Goal: Information Seeking & Learning: Learn about a topic

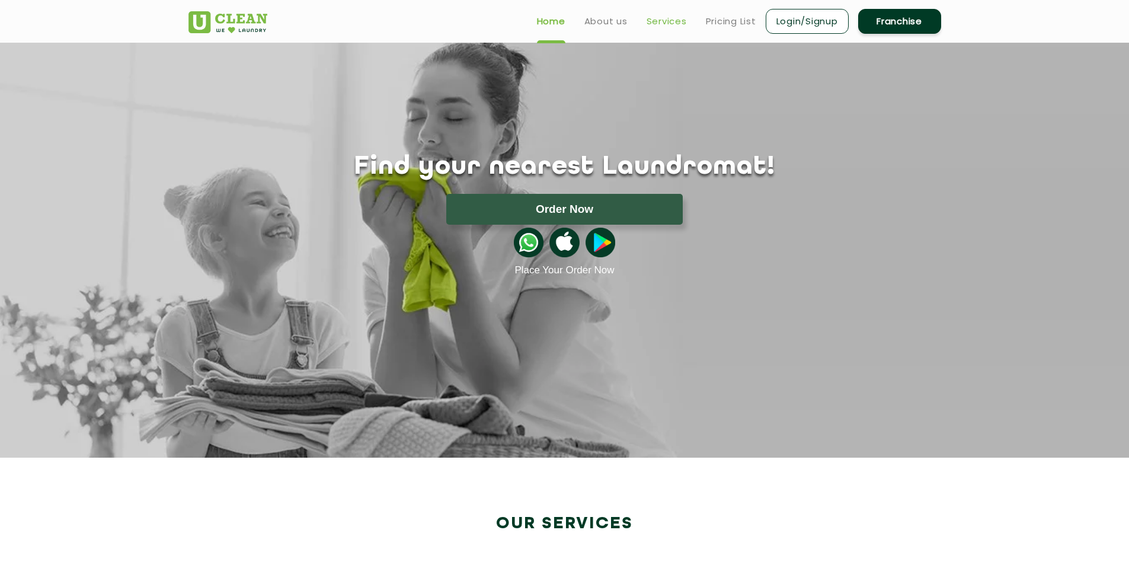
click at [668, 28] on link "Services" at bounding box center [667, 21] width 40 height 14
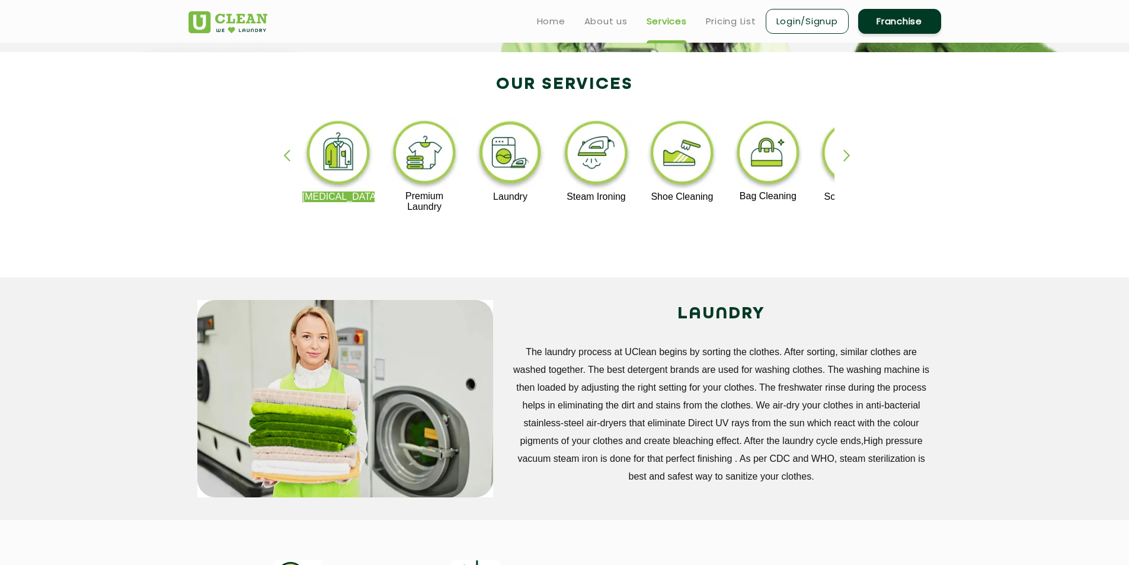
scroll to position [159, 0]
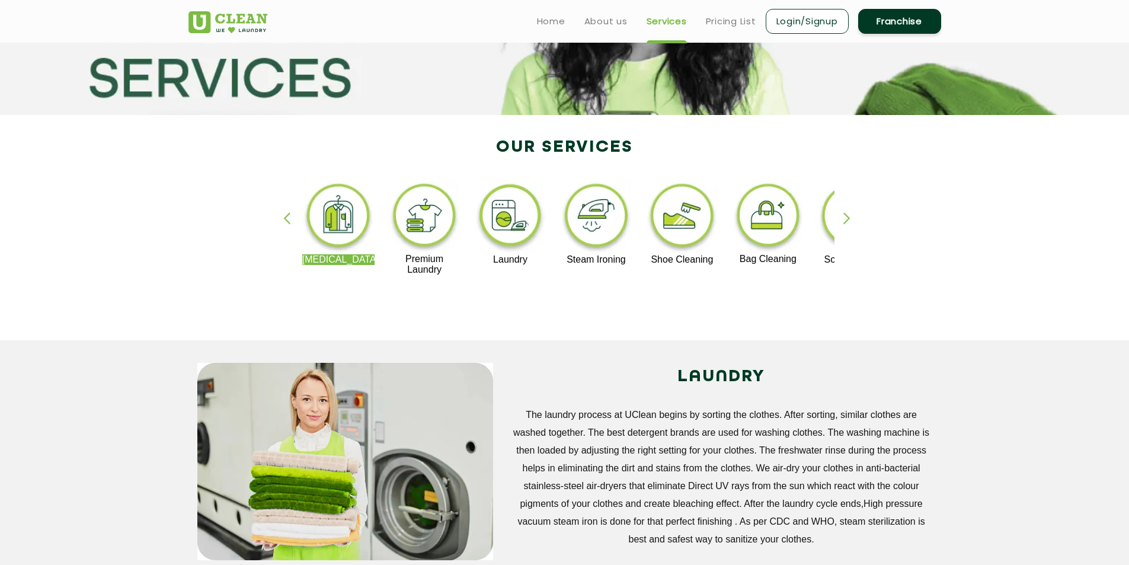
click at [336, 220] on img at bounding box center [338, 218] width 73 height 74
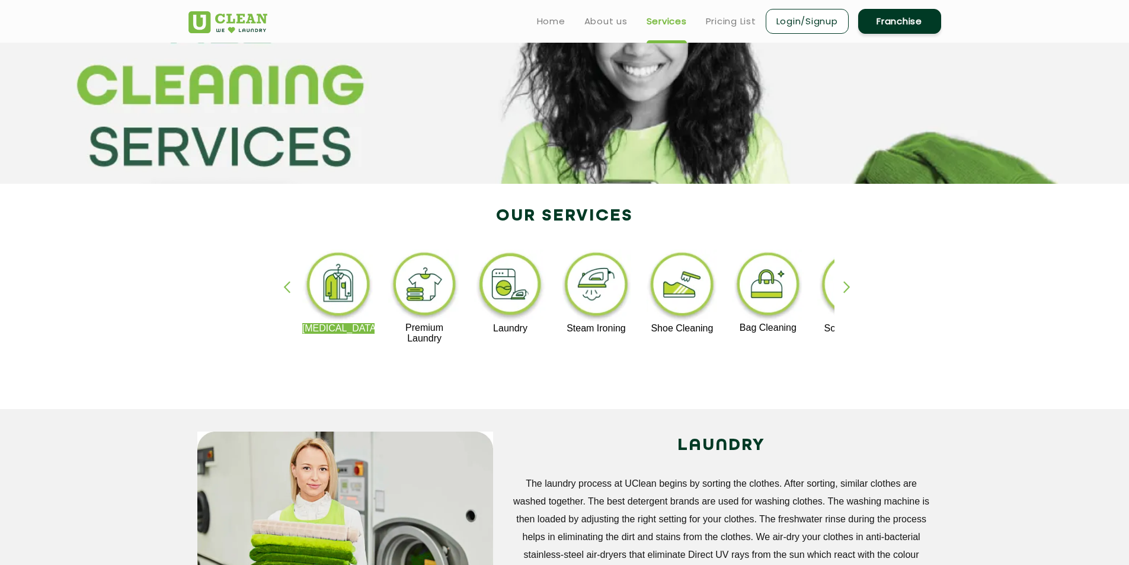
scroll to position [40, 0]
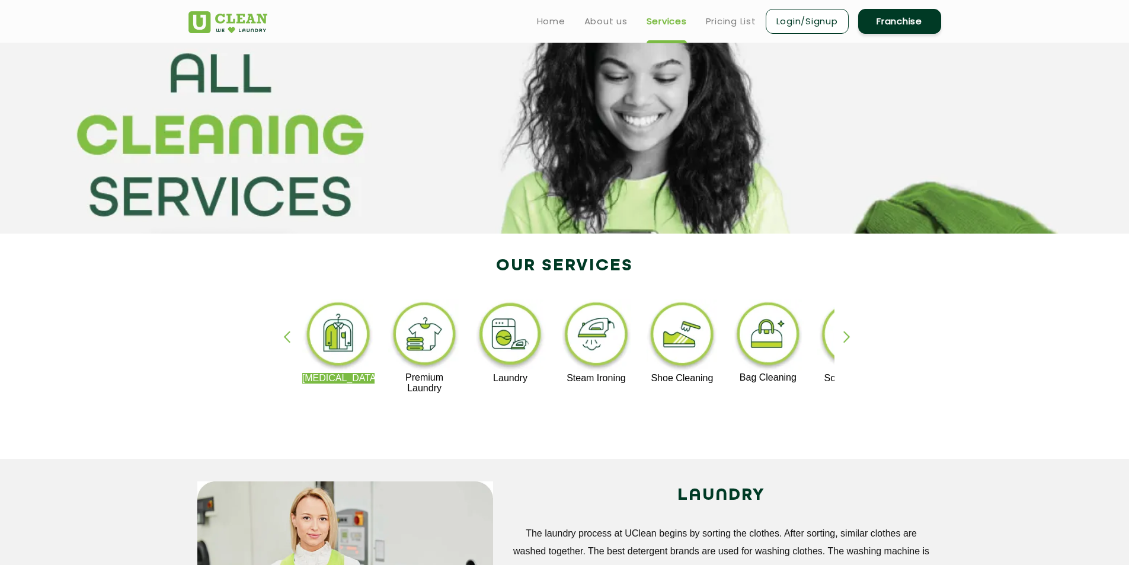
click at [435, 338] on img at bounding box center [424, 335] width 73 height 73
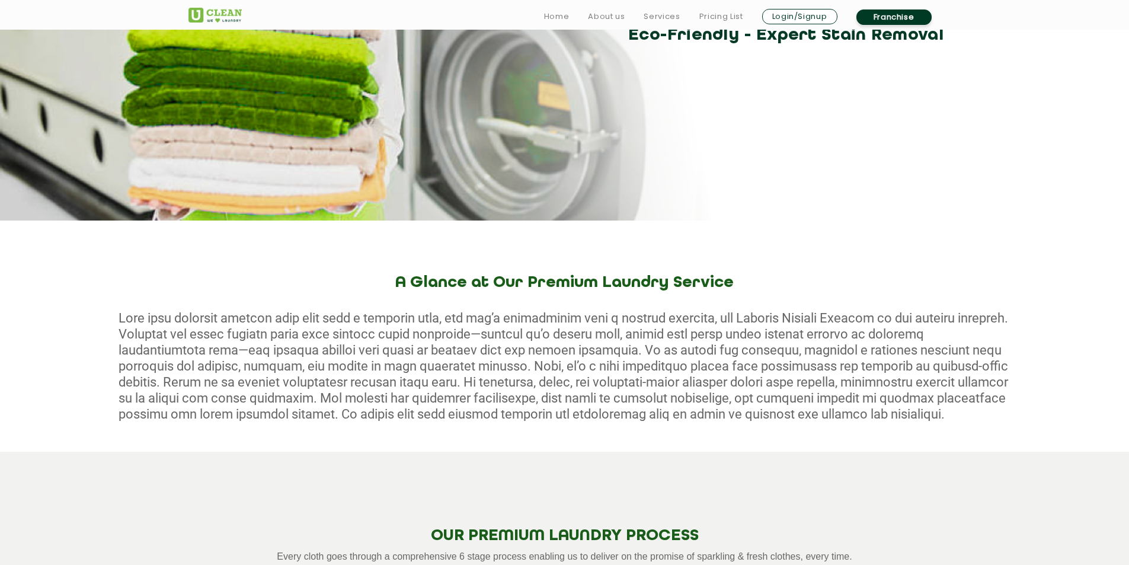
scroll to position [40, 0]
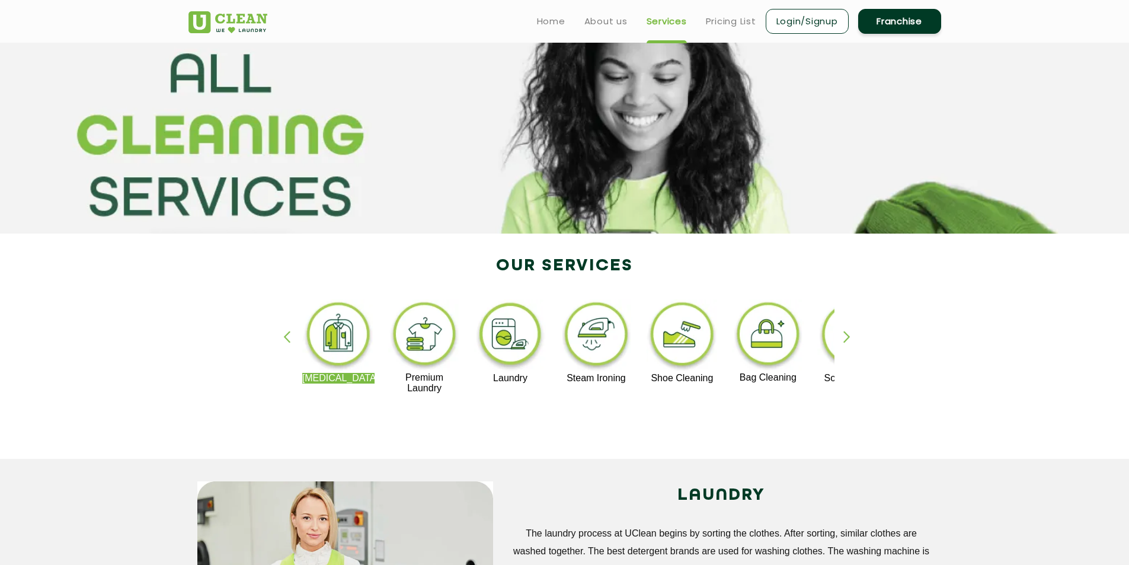
click at [487, 325] on img at bounding box center [510, 336] width 73 height 74
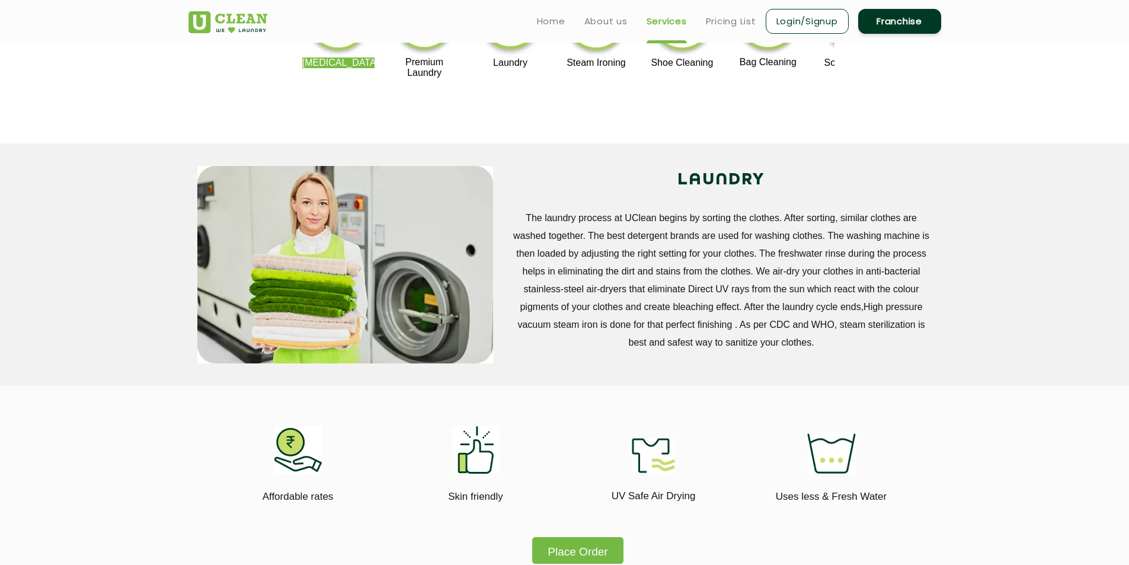
scroll to position [40, 0]
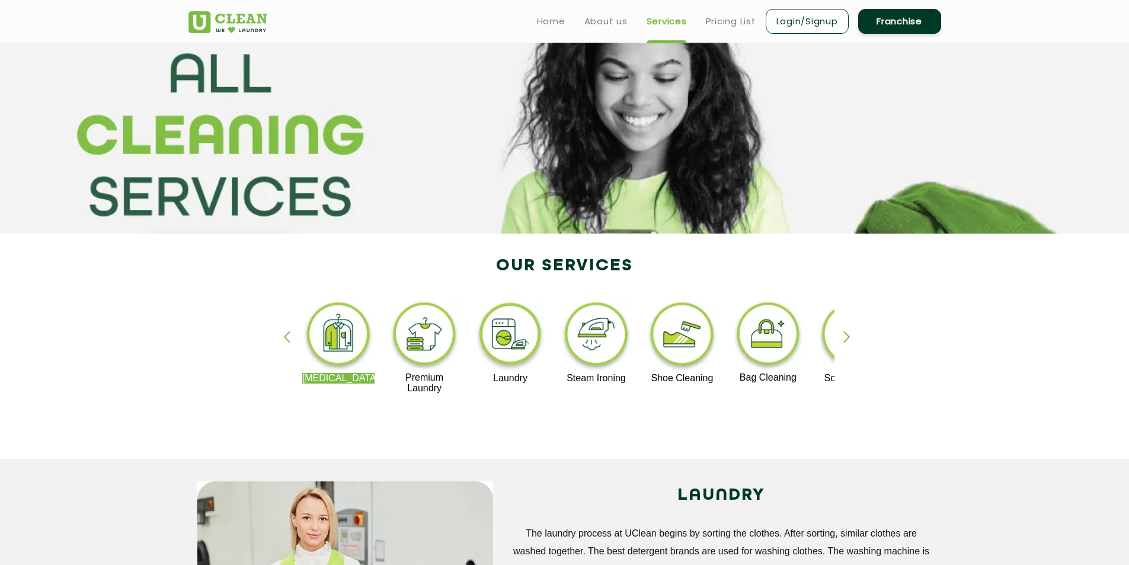
click at [591, 352] on img at bounding box center [596, 336] width 73 height 74
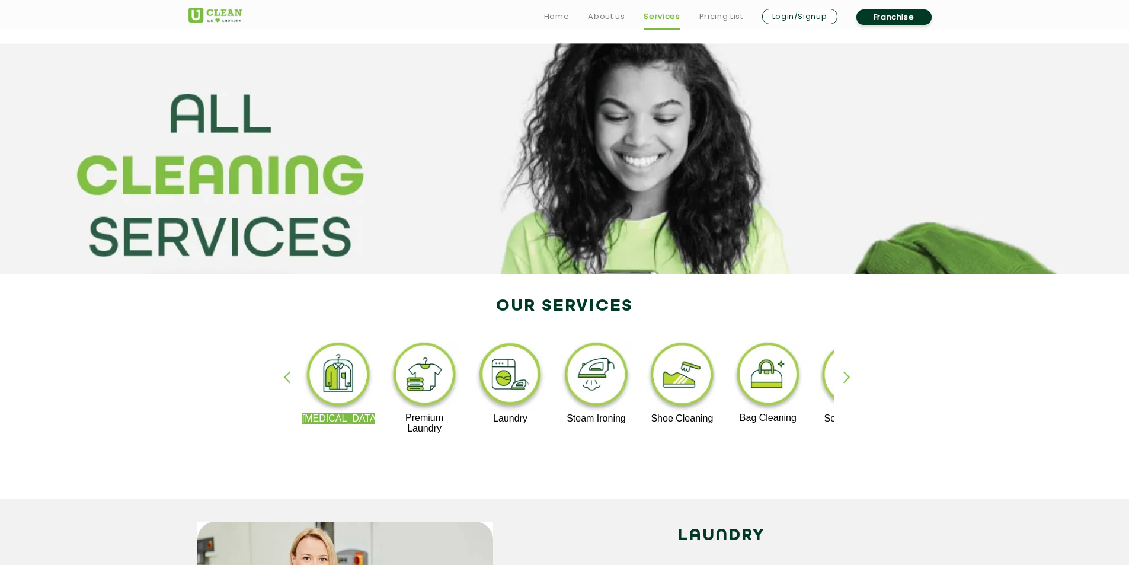
scroll to position [40, 0]
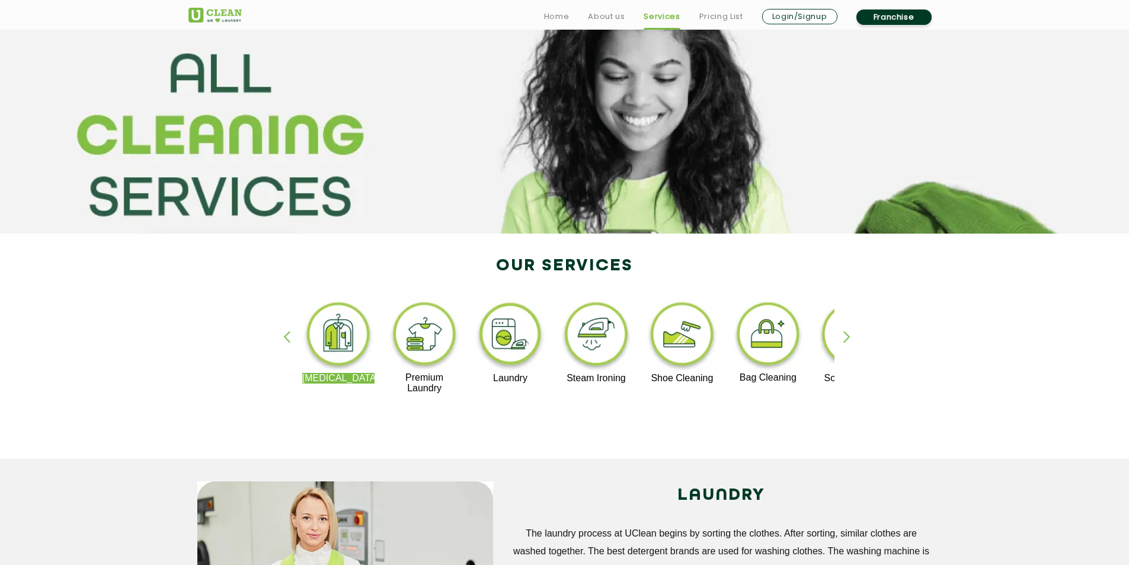
click at [774, 348] on img at bounding box center [768, 335] width 73 height 73
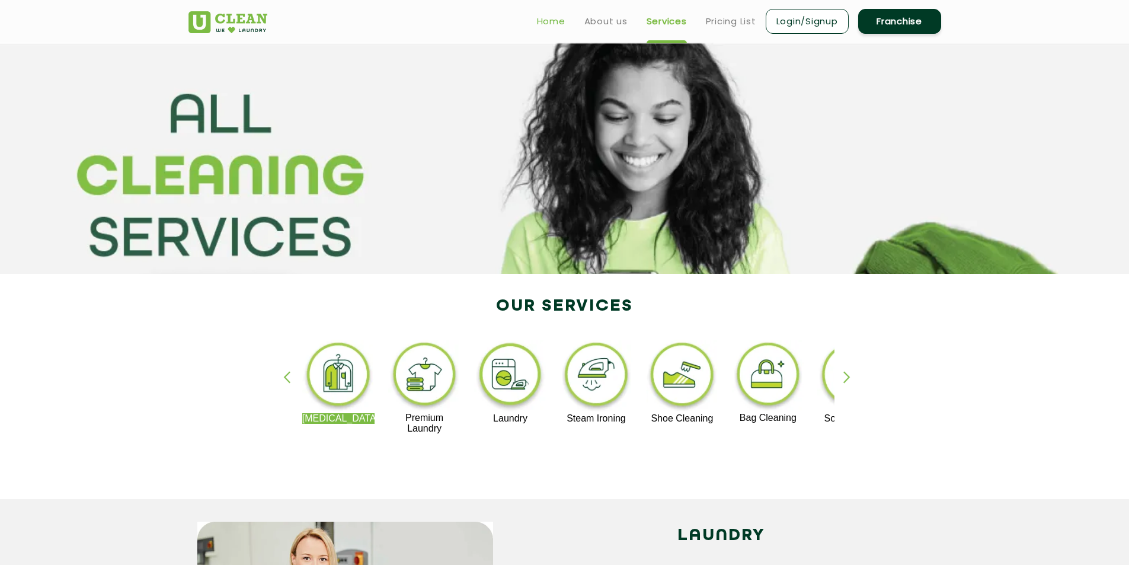
click at [543, 25] on link "Home" at bounding box center [551, 21] width 28 height 14
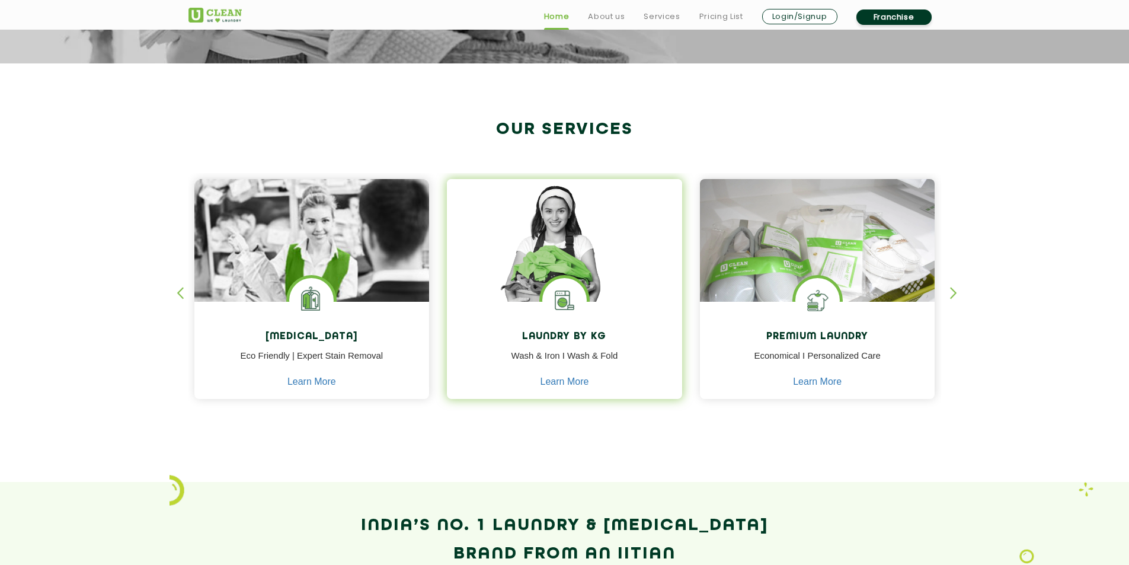
scroll to position [415, 0]
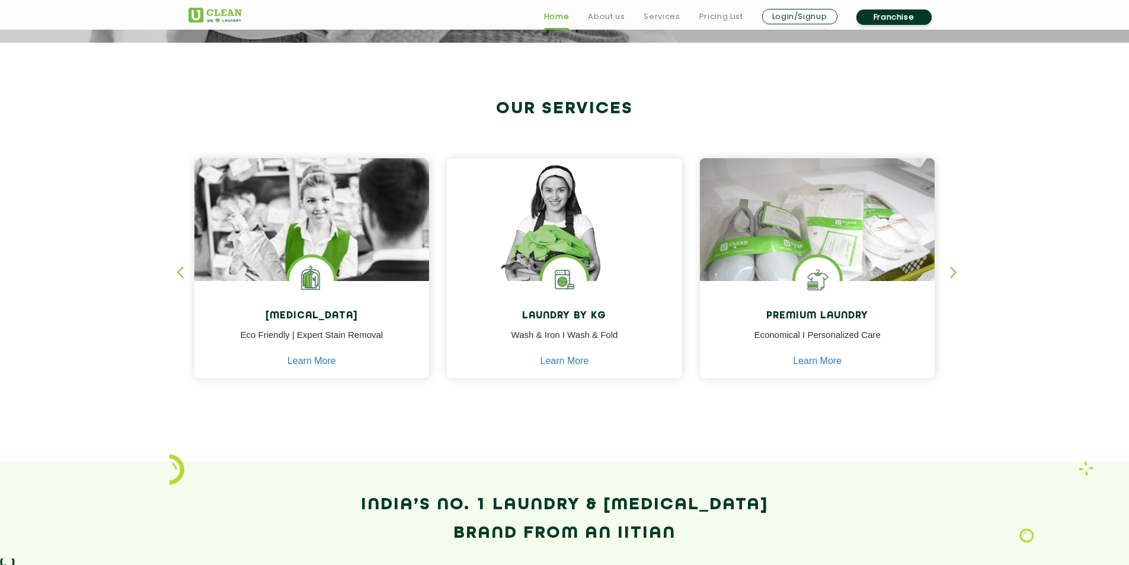
click at [952, 286] on div "button" at bounding box center [959, 282] width 18 height 33
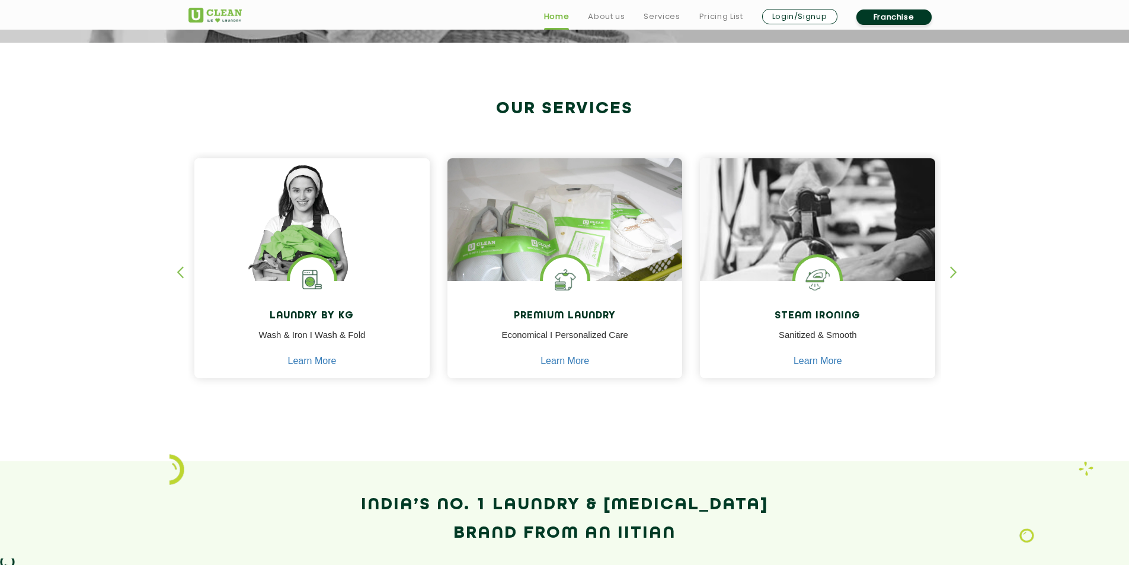
click at [952, 286] on div "button" at bounding box center [959, 282] width 18 height 33
click at [951, 274] on div "button" at bounding box center [959, 282] width 18 height 33
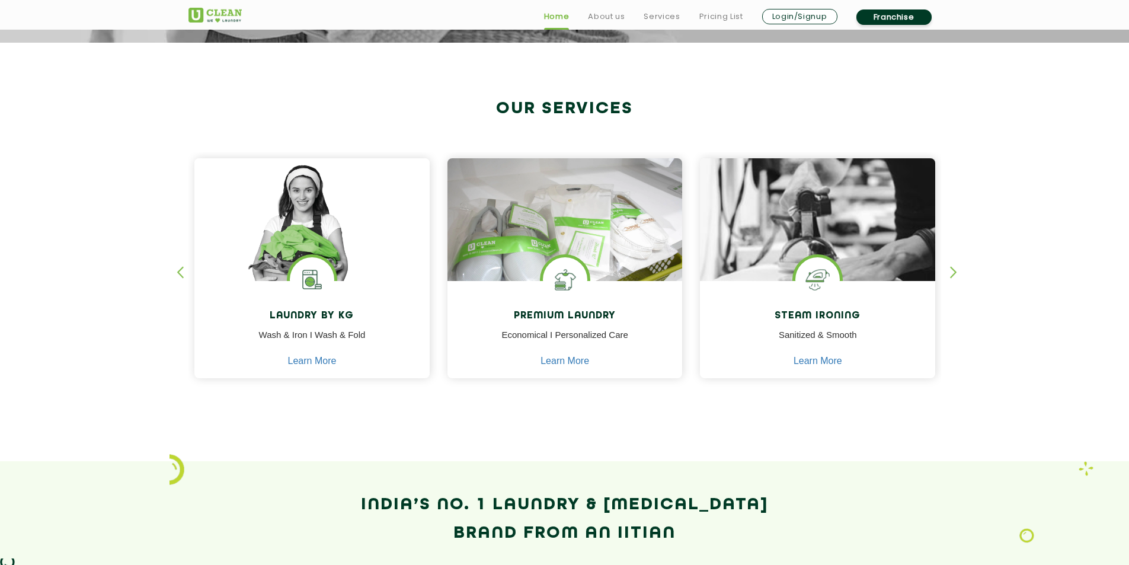
click at [951, 274] on div "button" at bounding box center [959, 282] width 18 height 33
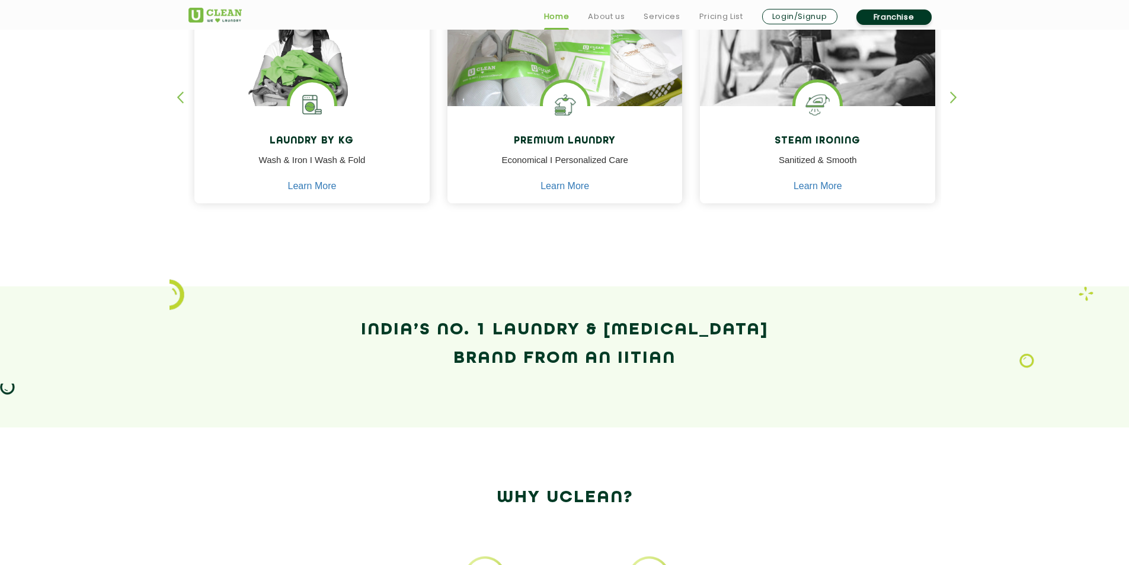
scroll to position [711, 0]
